Goal: Task Accomplishment & Management: Use online tool/utility

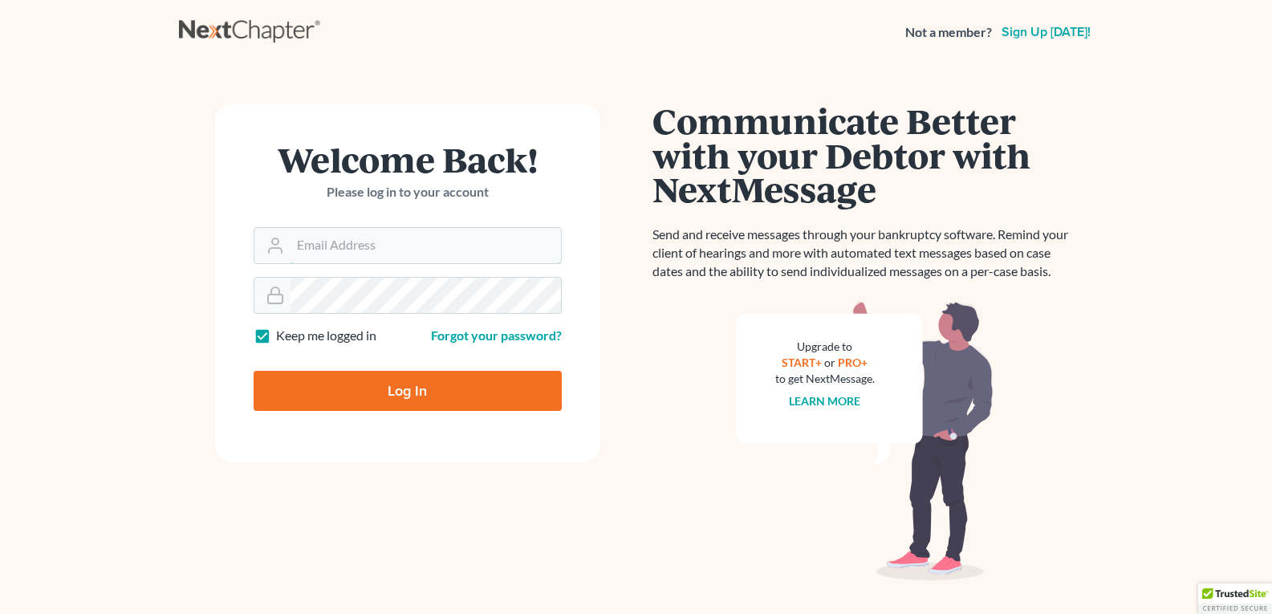
type input "[EMAIL_ADDRESS][DOMAIN_NAME]"
click at [351, 384] on input "Log In" at bounding box center [408, 391] width 308 height 40
type input "Thinking..."
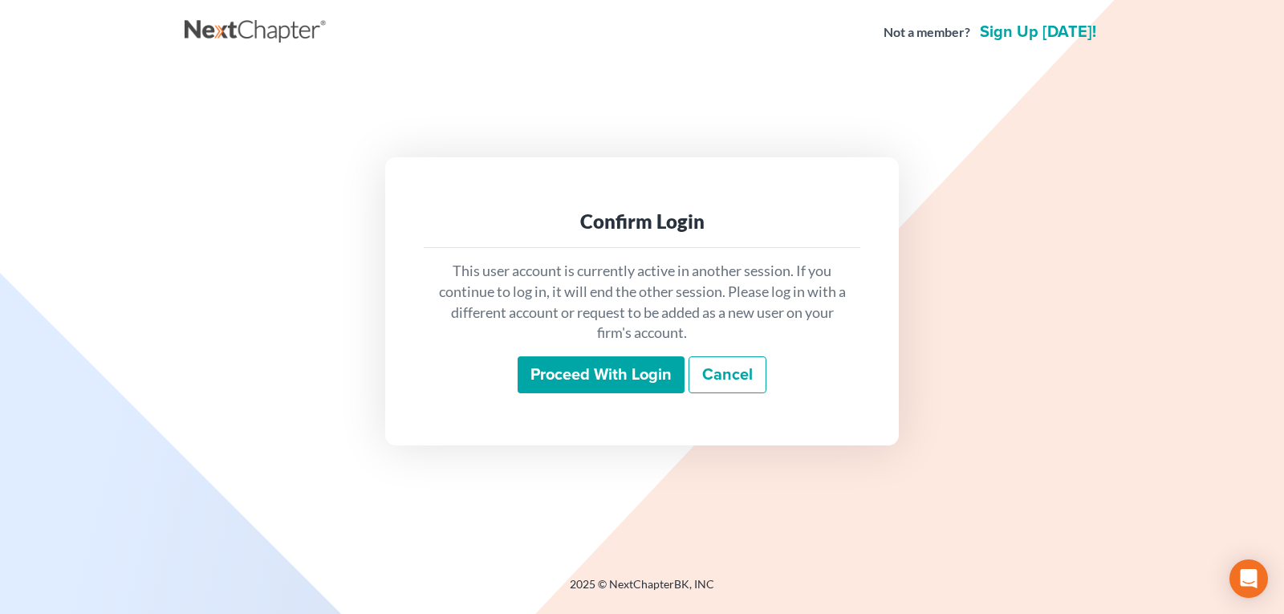
click at [572, 373] on input "Proceed with login" at bounding box center [601, 374] width 167 height 37
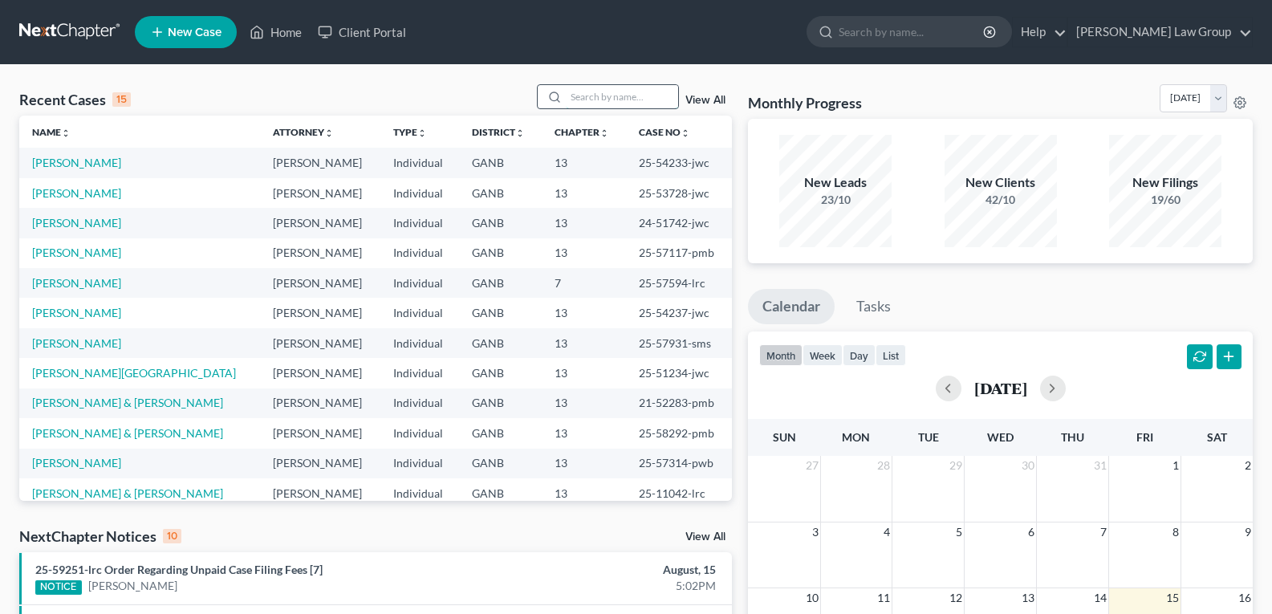
click at [624, 87] on input "search" at bounding box center [622, 96] width 112 height 23
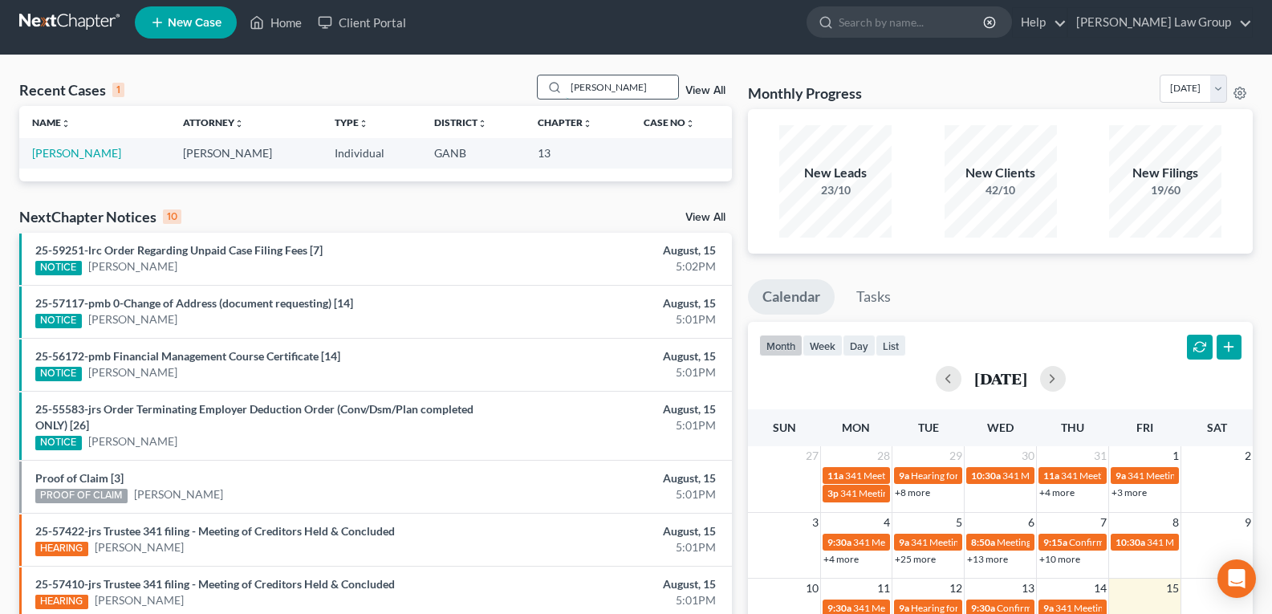
scroll to position [1, 0]
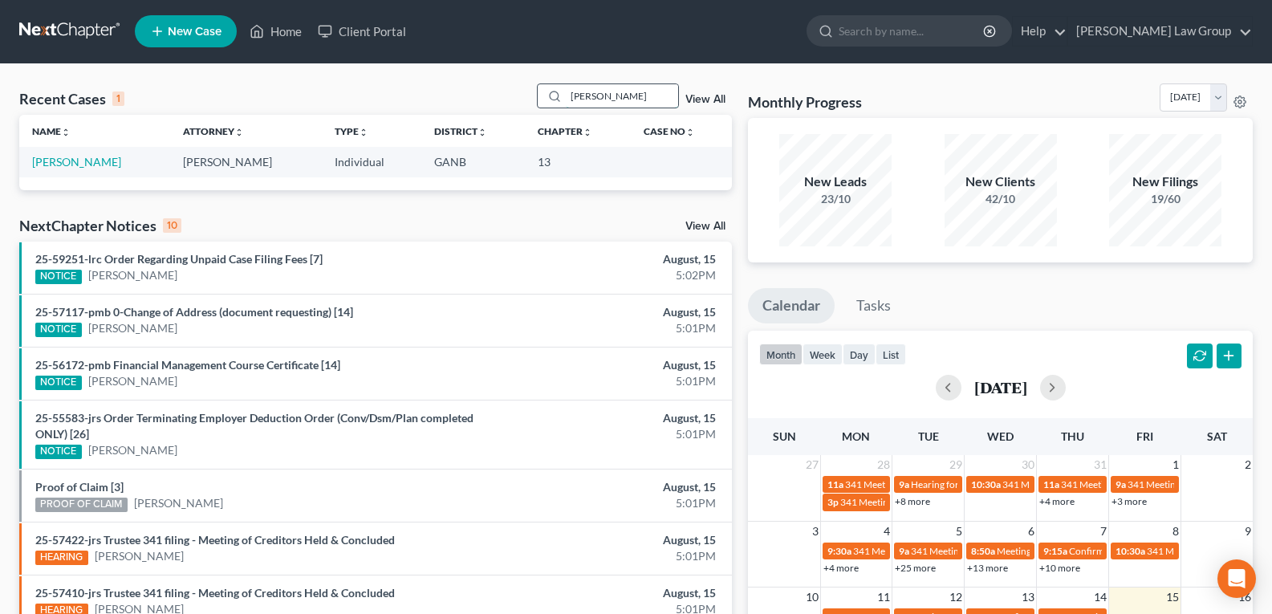
type input "Cheryl"
click at [78, 164] on link "Allen, Cheryl" at bounding box center [76, 162] width 89 height 14
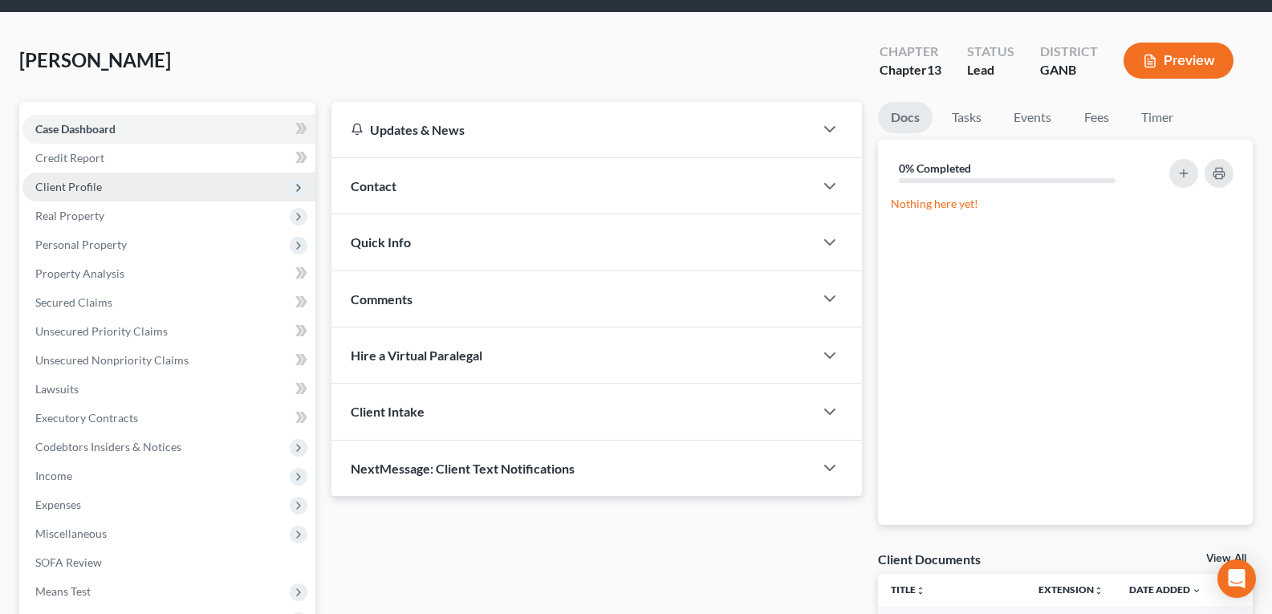
scroll to position [81, 0]
